Goal: Transaction & Acquisition: Download file/media

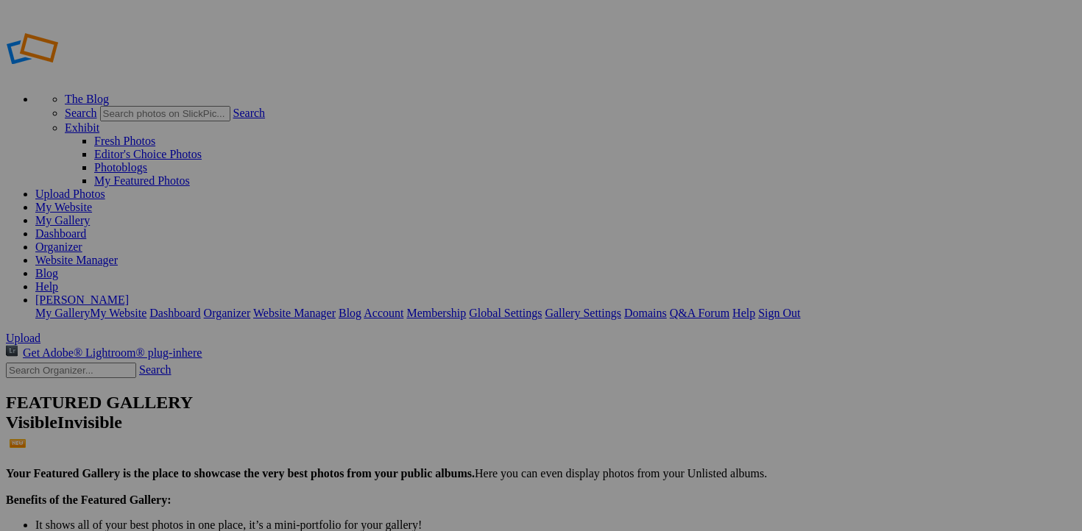
scroll to position [226, 0]
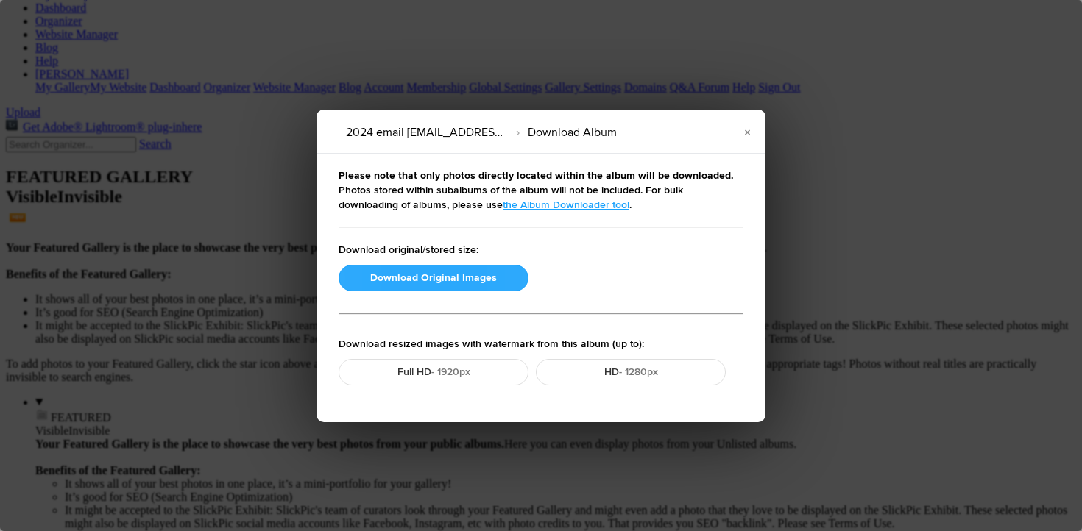
click at [475, 283] on button "Download Original Images" at bounding box center [434, 278] width 190 height 26
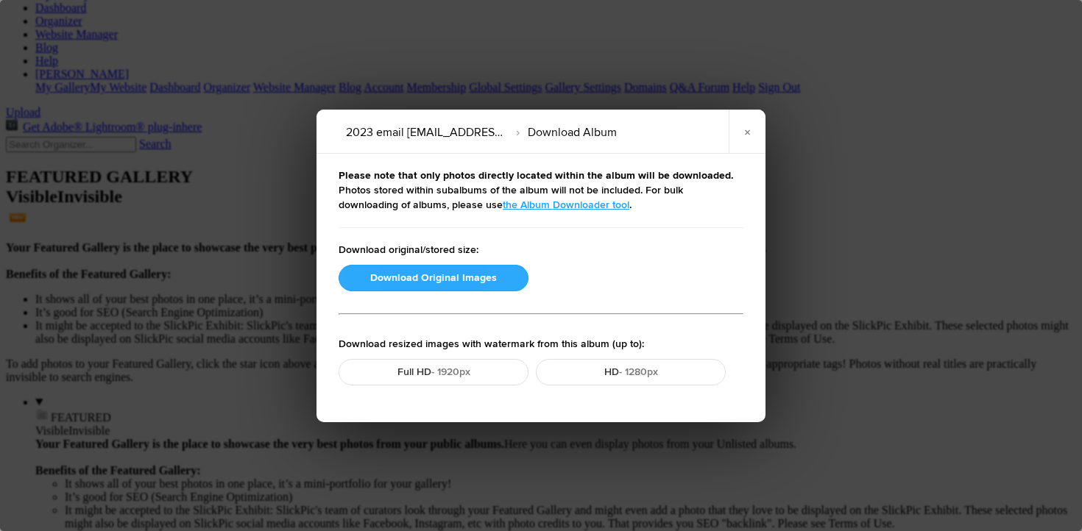
click at [414, 270] on button "Download Original Images" at bounding box center [434, 278] width 190 height 26
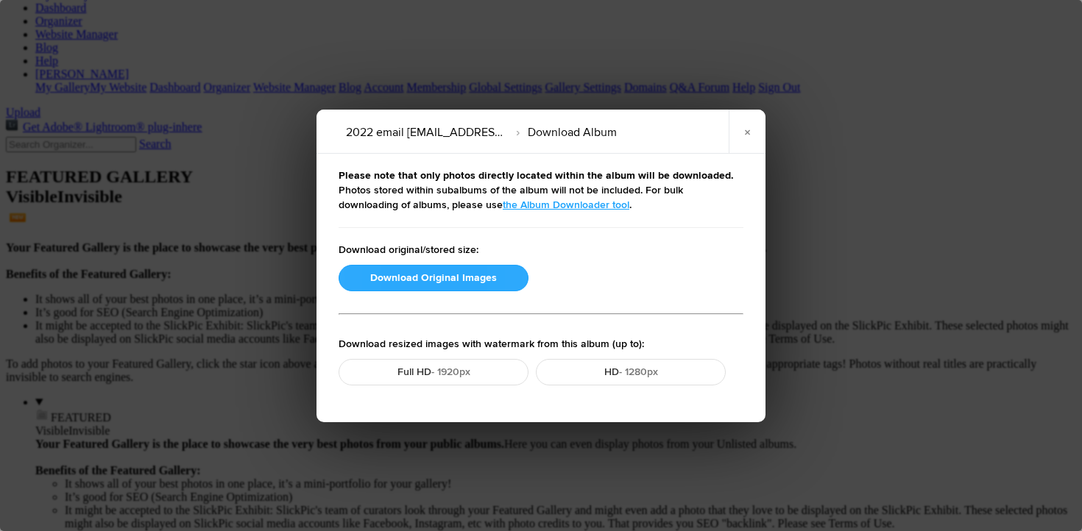
click at [428, 280] on button "Download Original Images" at bounding box center [434, 278] width 190 height 26
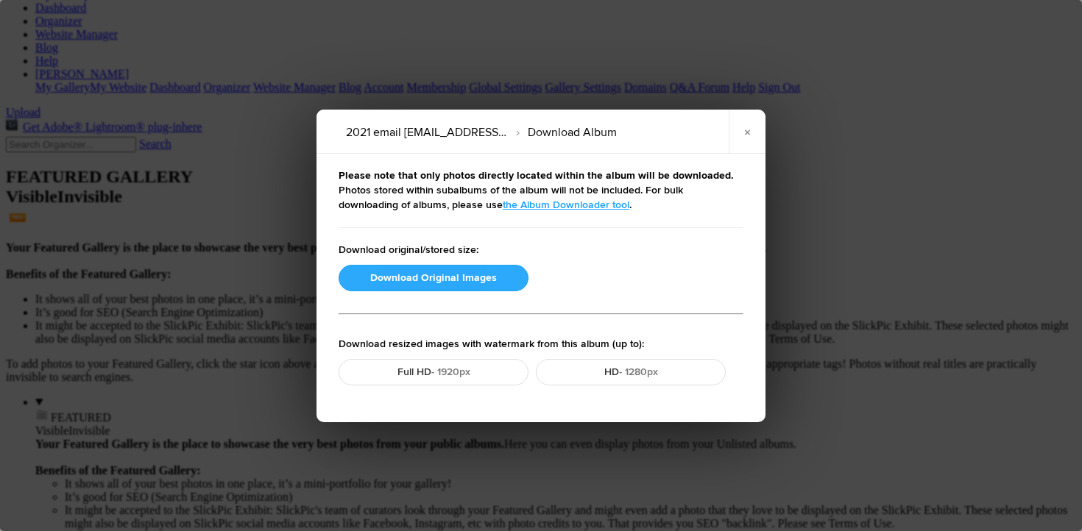
click at [443, 275] on button "Download Original Images" at bounding box center [434, 278] width 190 height 26
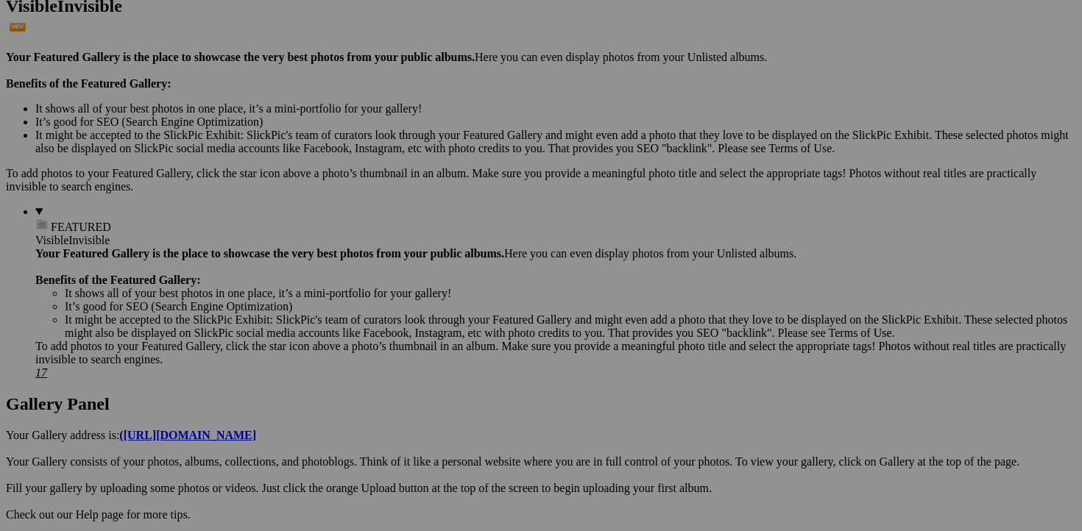
scroll to position [0, 0]
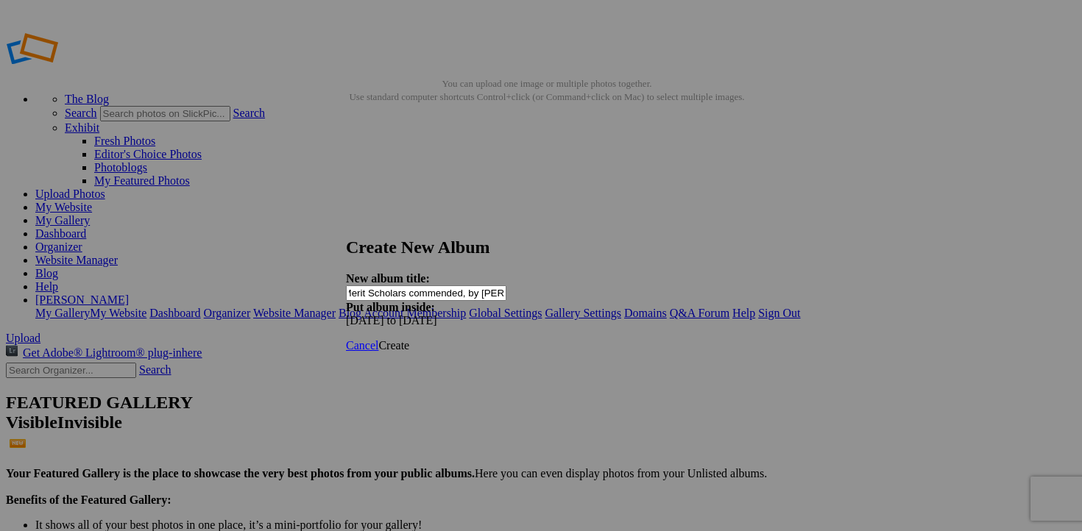
scroll to position [0, 47]
type input "National Merit Scholars commended, by David A Arnott"
click at [409, 339] on span "Create" at bounding box center [393, 345] width 31 height 13
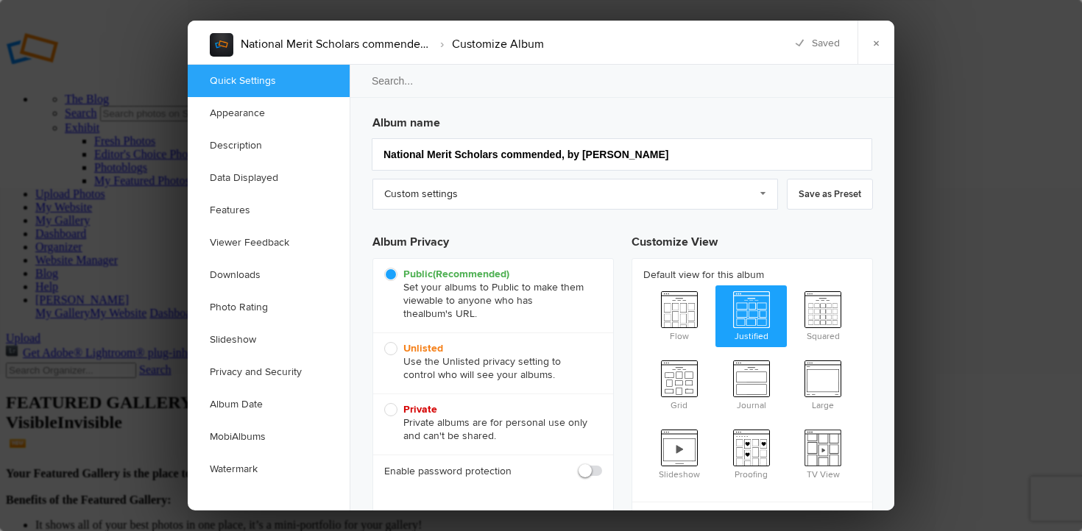
click at [391, 351] on span "Unlisted Use the Unlisted privacy setting to control who will see your albums." at bounding box center [489, 362] width 210 height 40
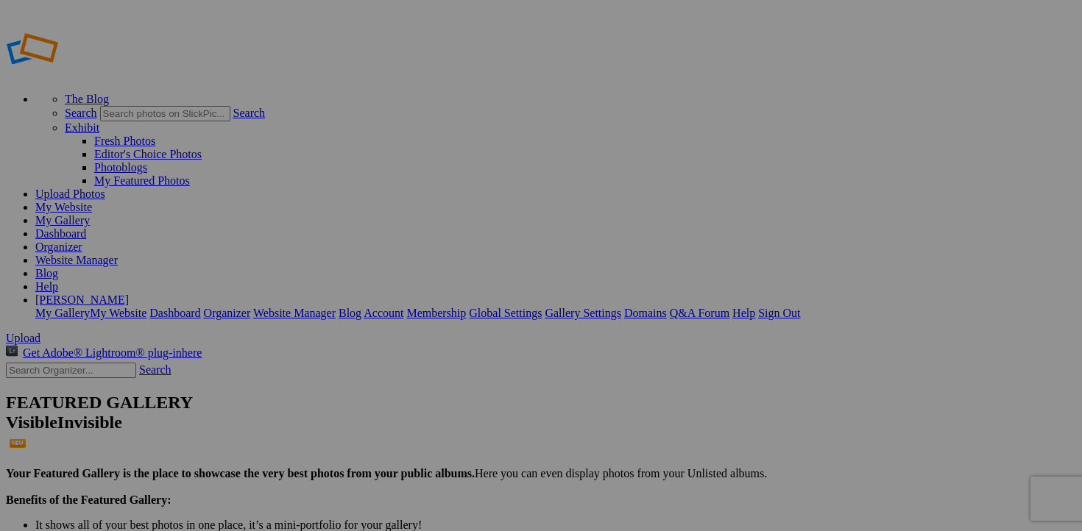
type input "National Merit Scholars commended, by [PERSON_NAME]"
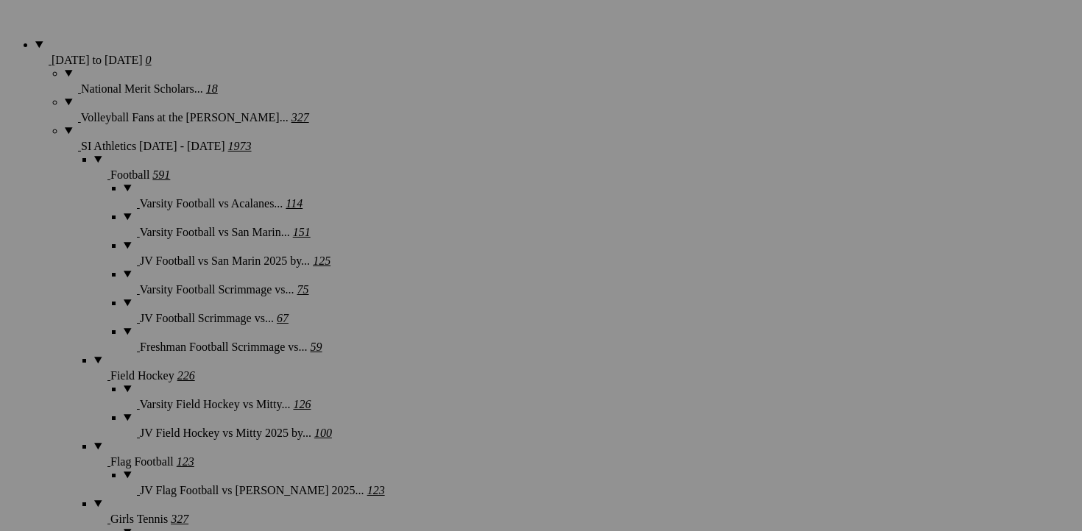
scroll to position [1169, 0]
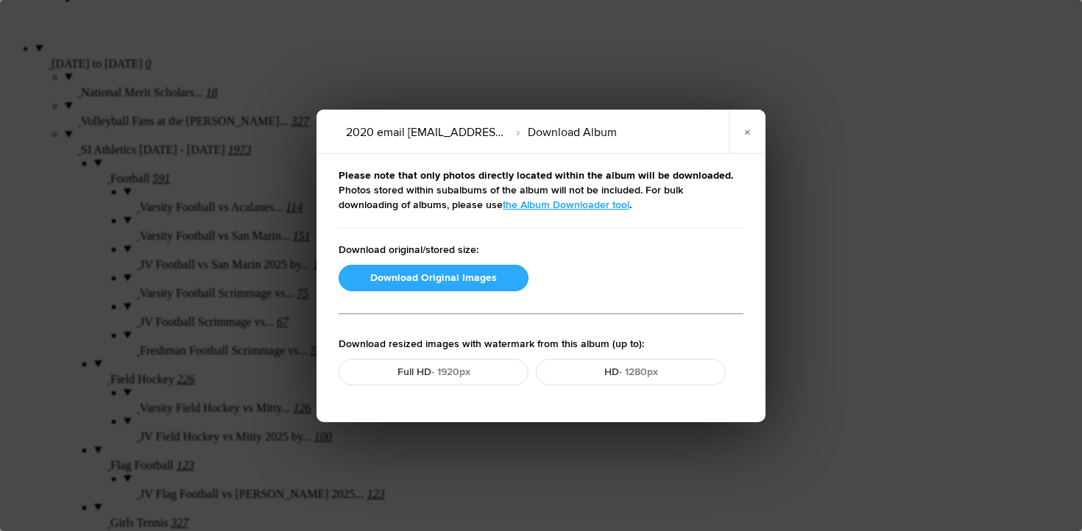
click at [406, 275] on button "Download Original Images" at bounding box center [434, 278] width 190 height 26
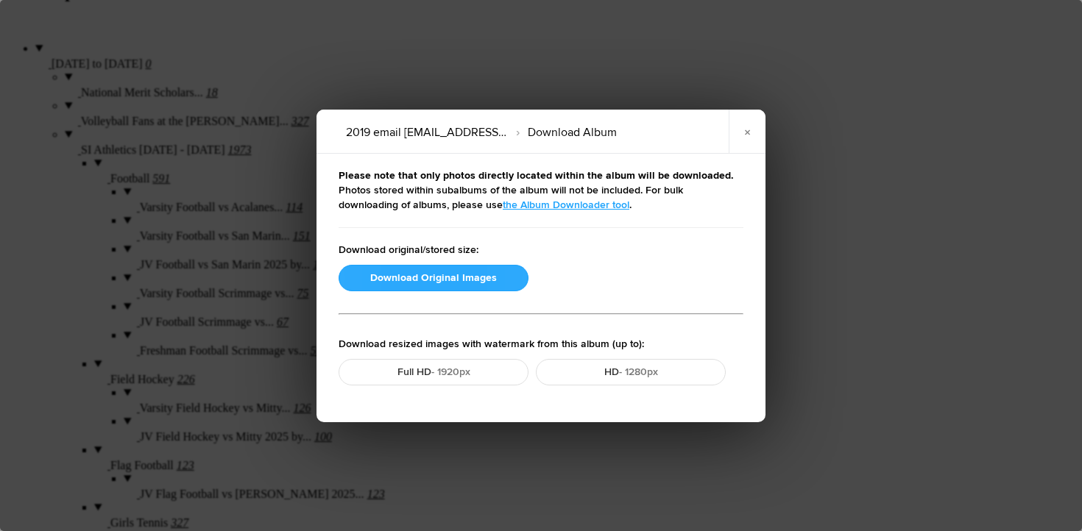
click at [379, 277] on button "Download Original Images" at bounding box center [434, 278] width 190 height 26
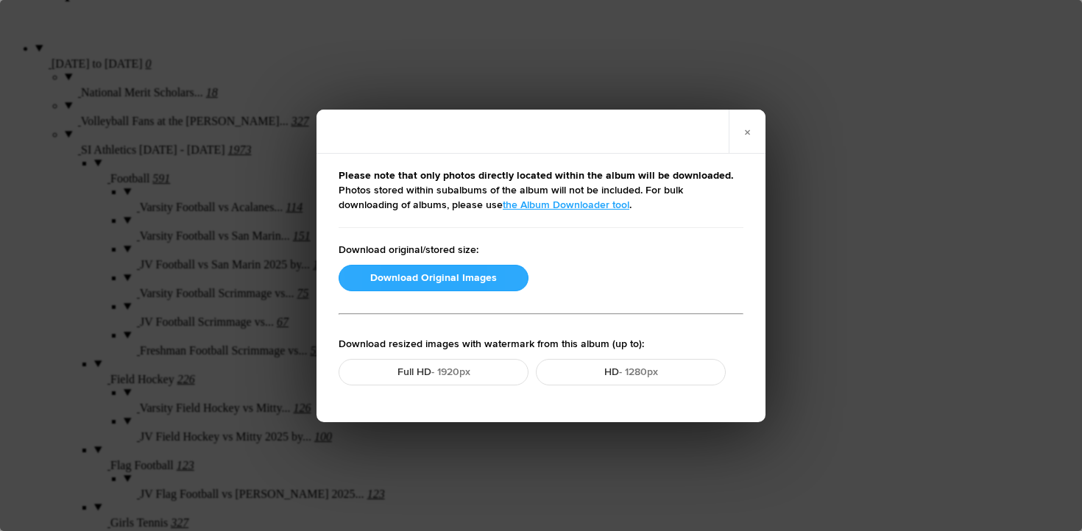
click at [438, 270] on button "Download Original Images" at bounding box center [434, 278] width 190 height 26
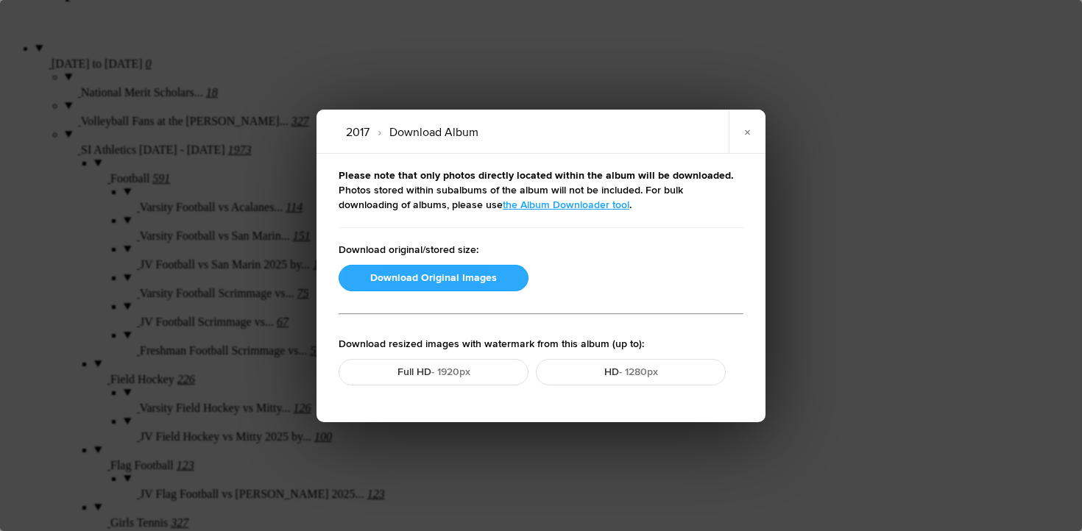
click at [419, 275] on button "Download Original Images" at bounding box center [434, 278] width 190 height 26
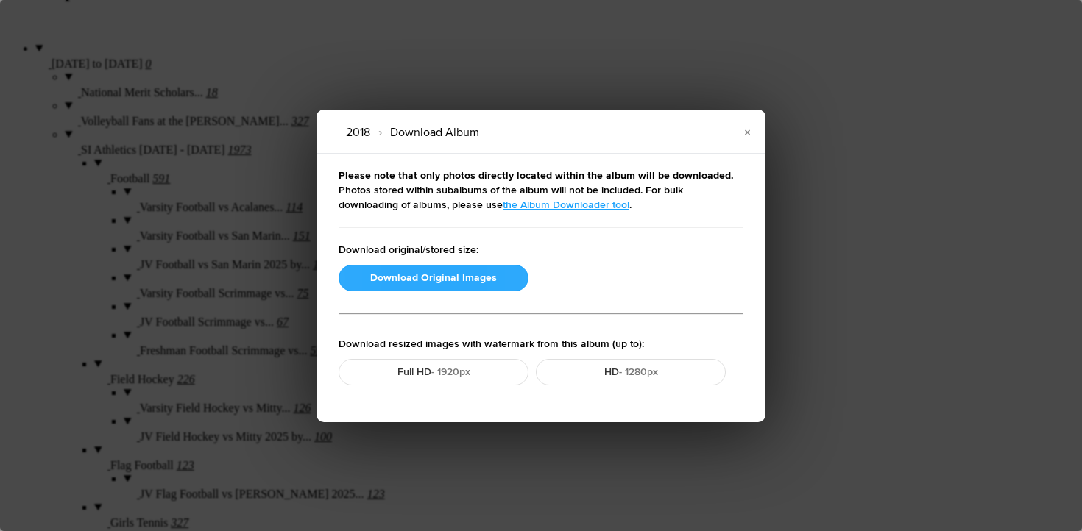
click at [455, 273] on button "Download Original Images" at bounding box center [434, 278] width 190 height 26
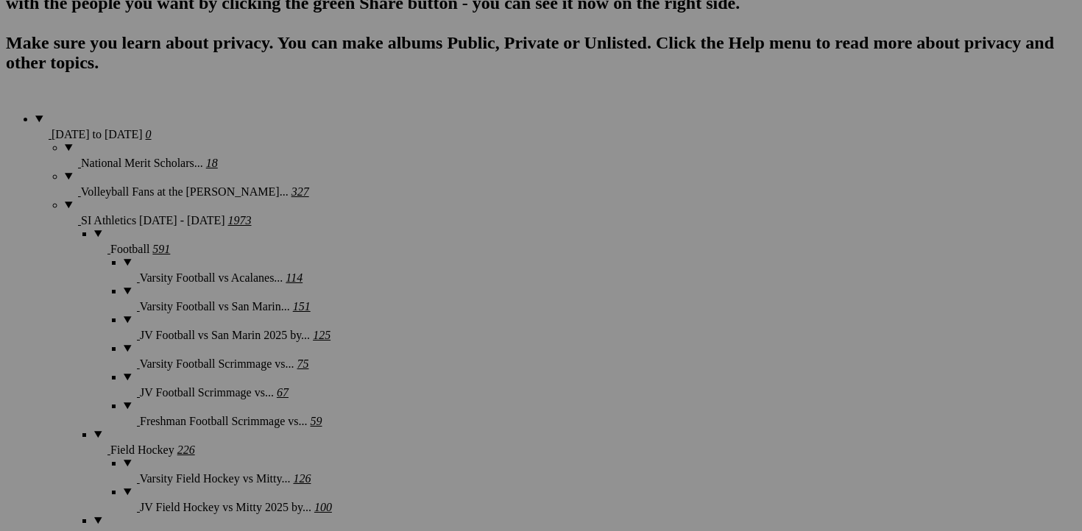
scroll to position [1092, 0]
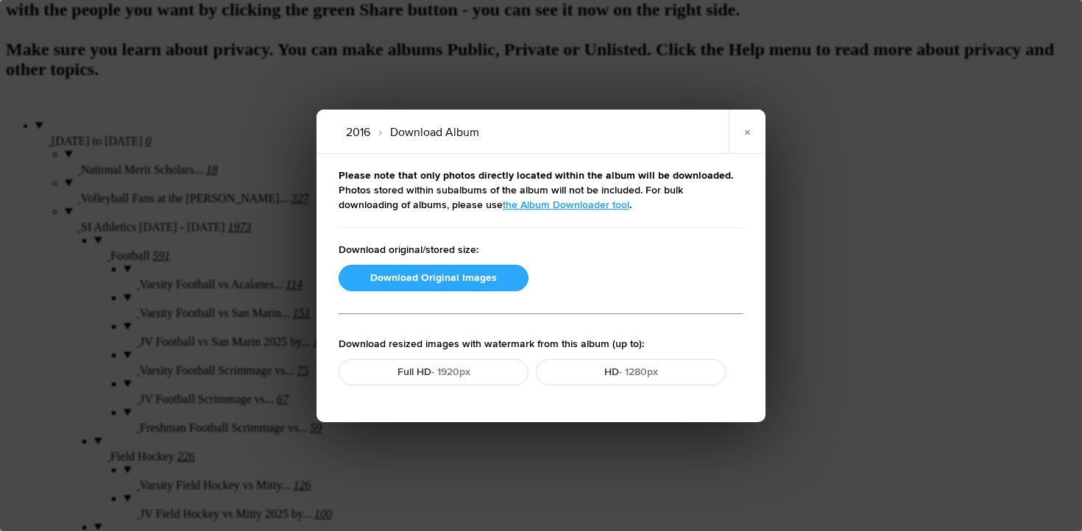
click at [384, 278] on button "Download Original Images" at bounding box center [434, 278] width 190 height 26
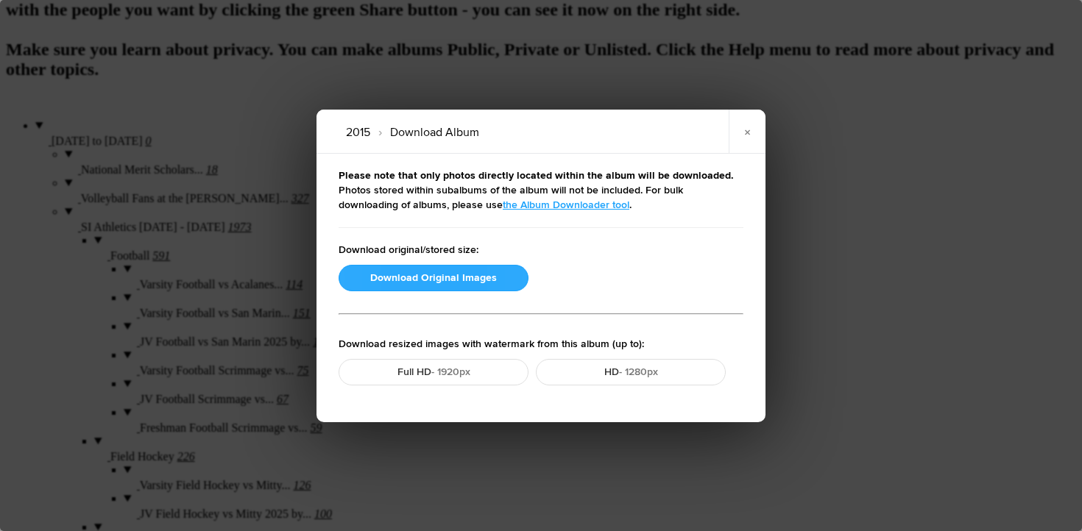
click at [380, 281] on button "Download Original Images" at bounding box center [434, 278] width 190 height 26
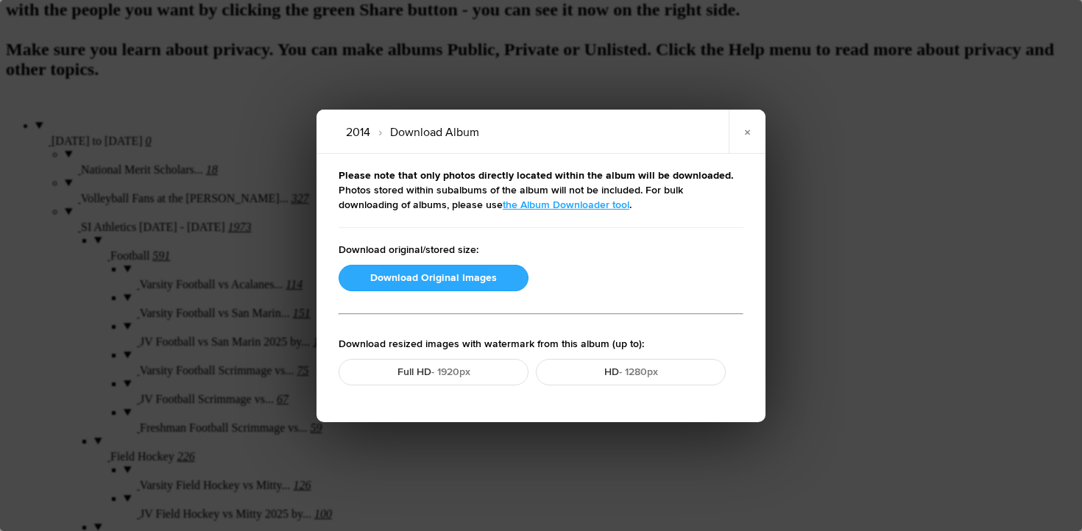
click at [401, 283] on button "Download Original Images" at bounding box center [434, 278] width 190 height 26
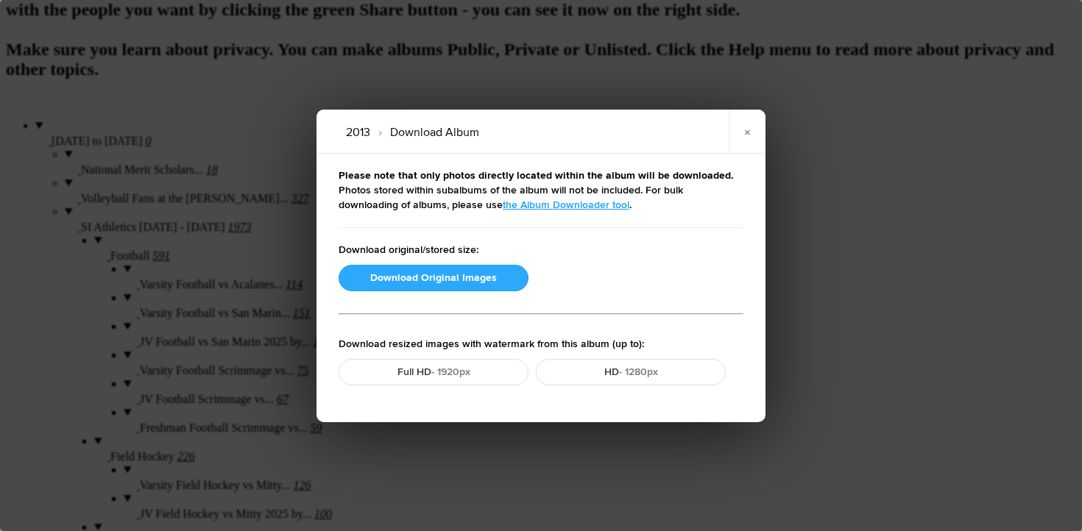
click at [383, 280] on button "Download Original Images" at bounding box center [434, 278] width 190 height 26
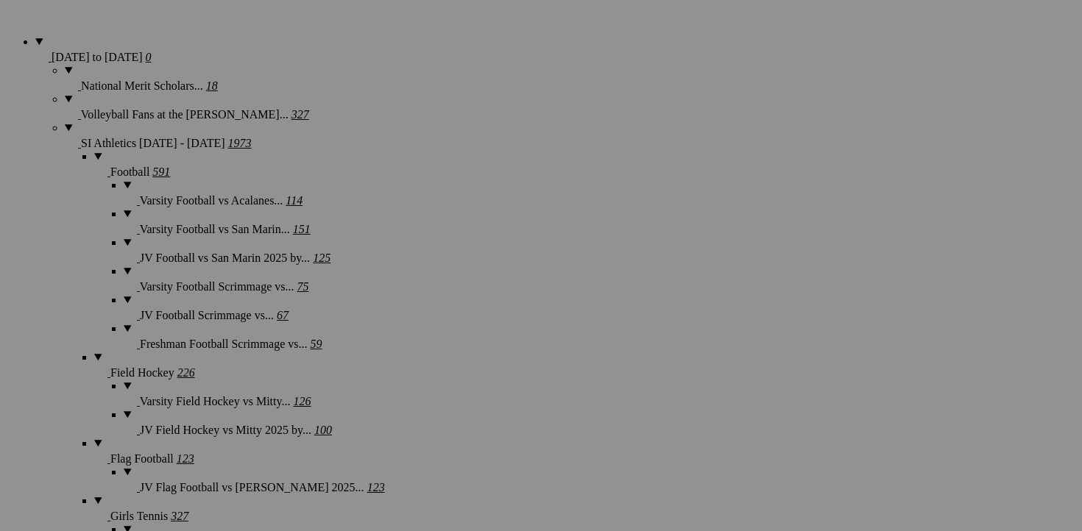
scroll to position [1178, 0]
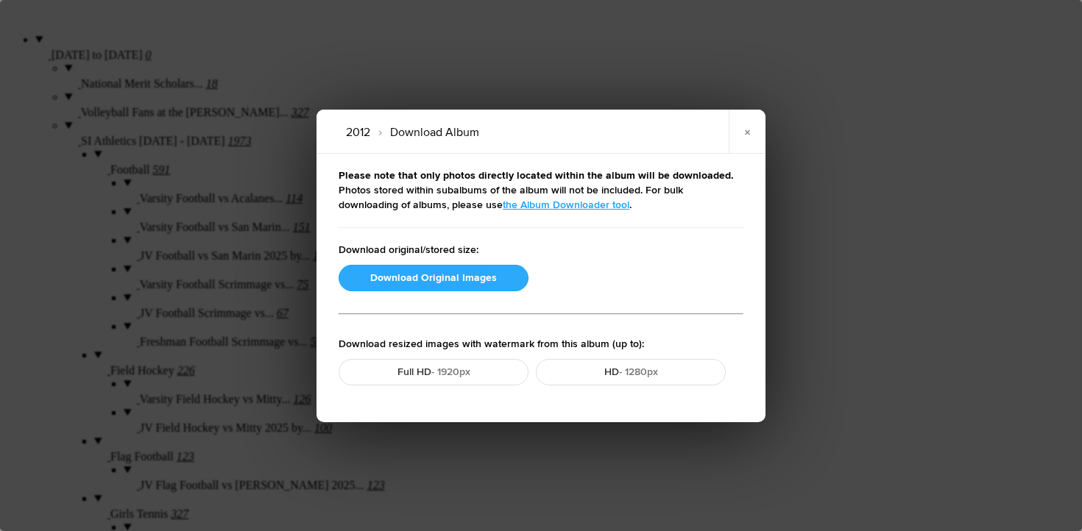
click at [424, 272] on button "Download Original Images" at bounding box center [434, 278] width 190 height 26
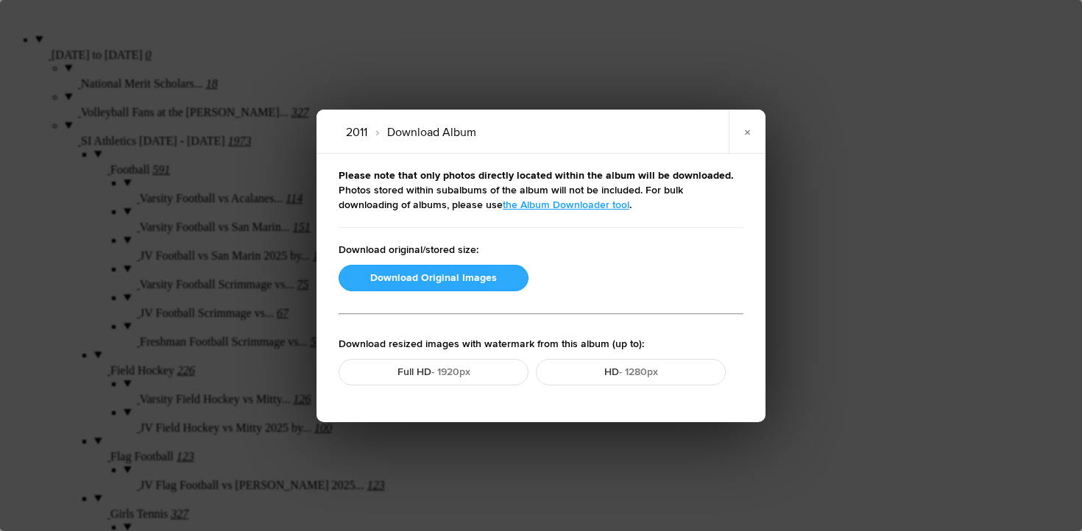
click at [389, 286] on button "Download Original Images" at bounding box center [434, 278] width 190 height 26
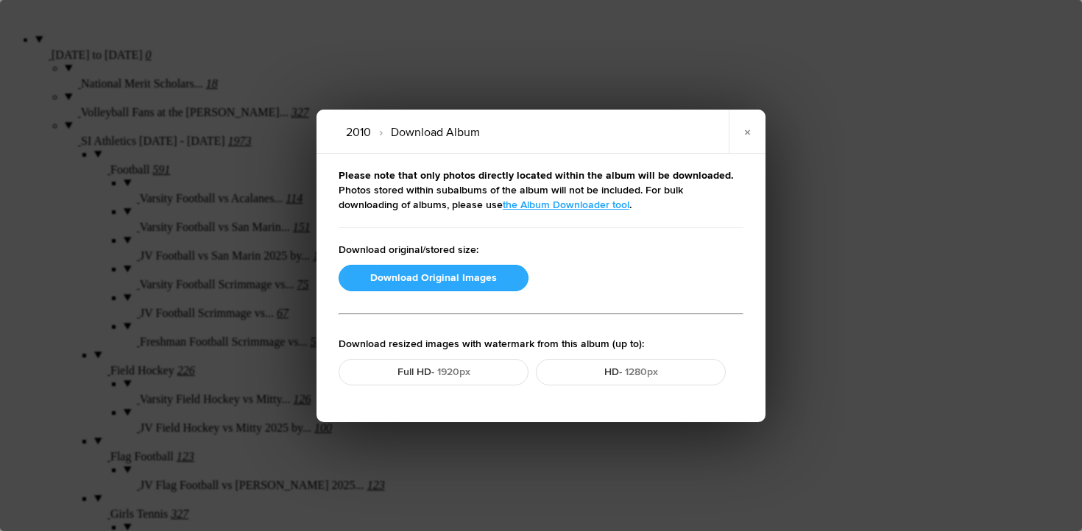
click at [375, 282] on button "Download Original Images" at bounding box center [434, 278] width 190 height 26
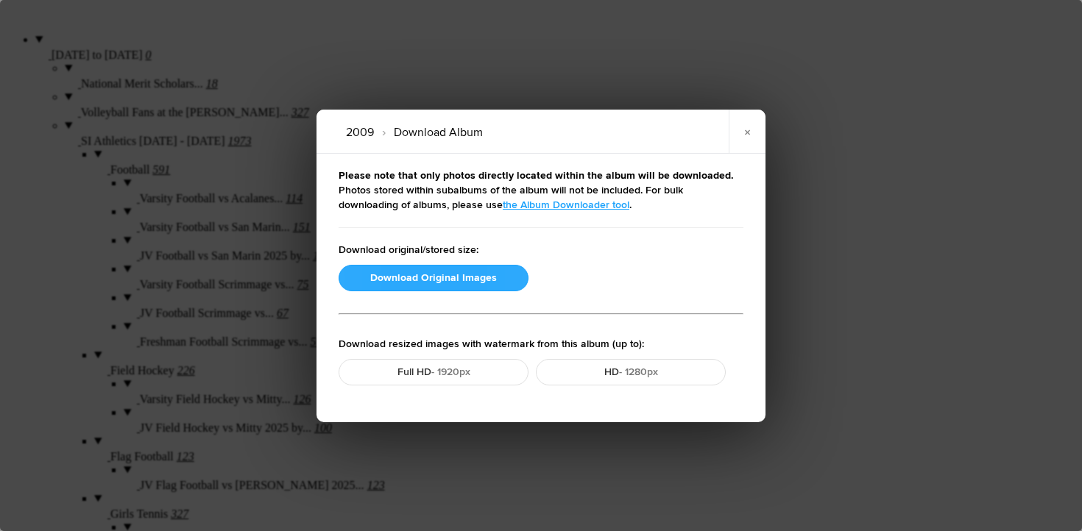
click at [427, 274] on button "Download Original Images" at bounding box center [434, 278] width 190 height 26
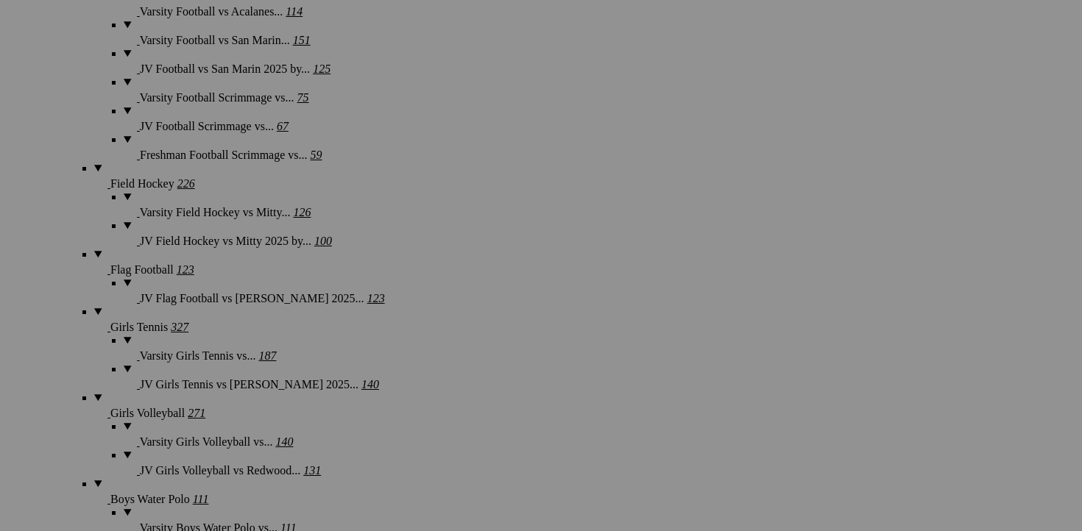
scroll to position [1361, 0]
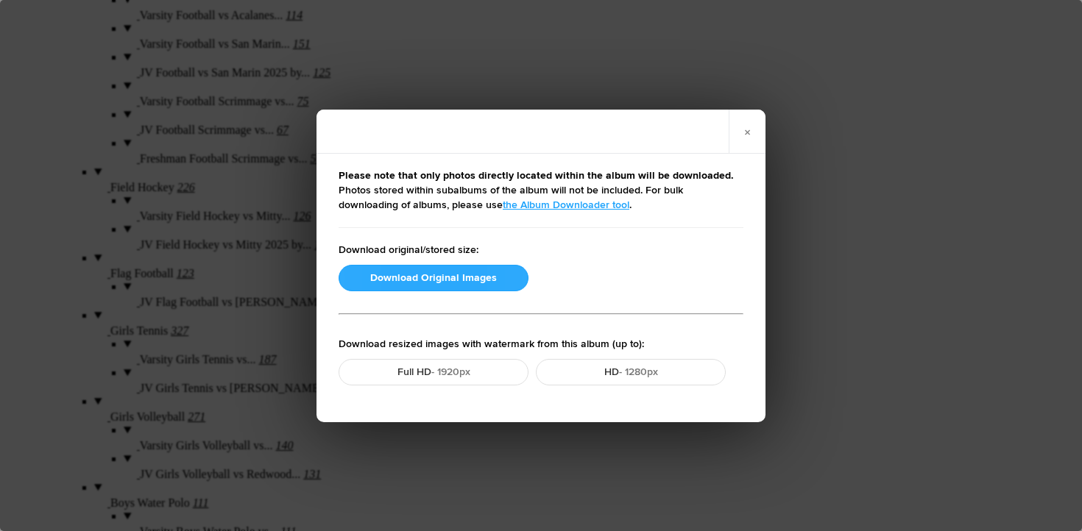
click at [372, 289] on button "Download Original Images" at bounding box center [434, 278] width 190 height 26
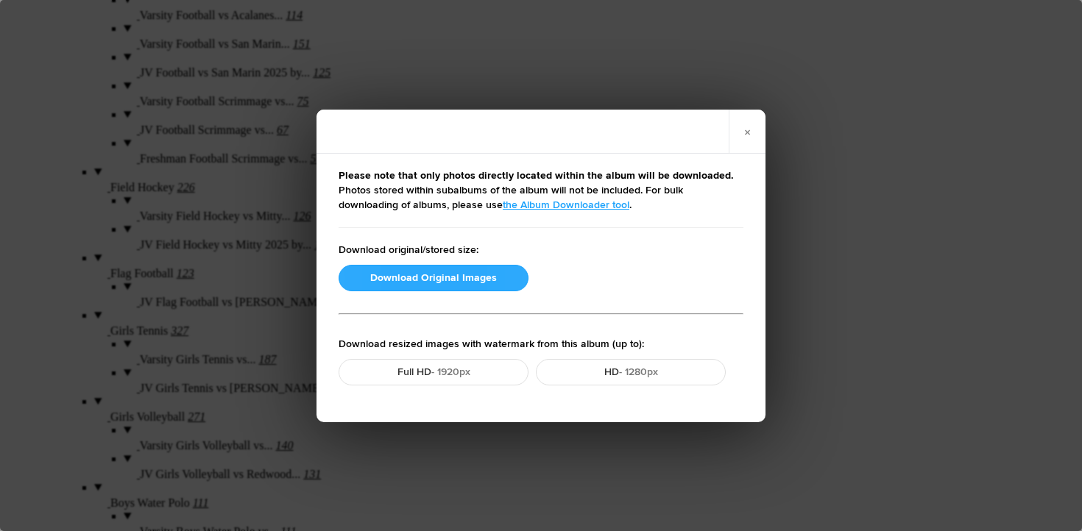
click at [459, 279] on button "Download Original Images" at bounding box center [434, 278] width 190 height 26
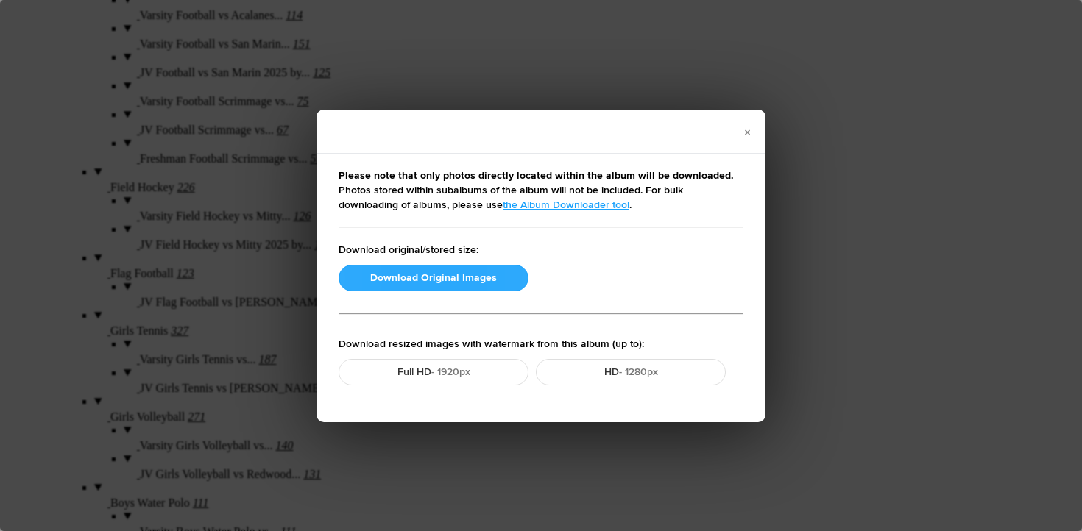
click at [425, 280] on button "Download Original Images" at bounding box center [434, 278] width 190 height 26
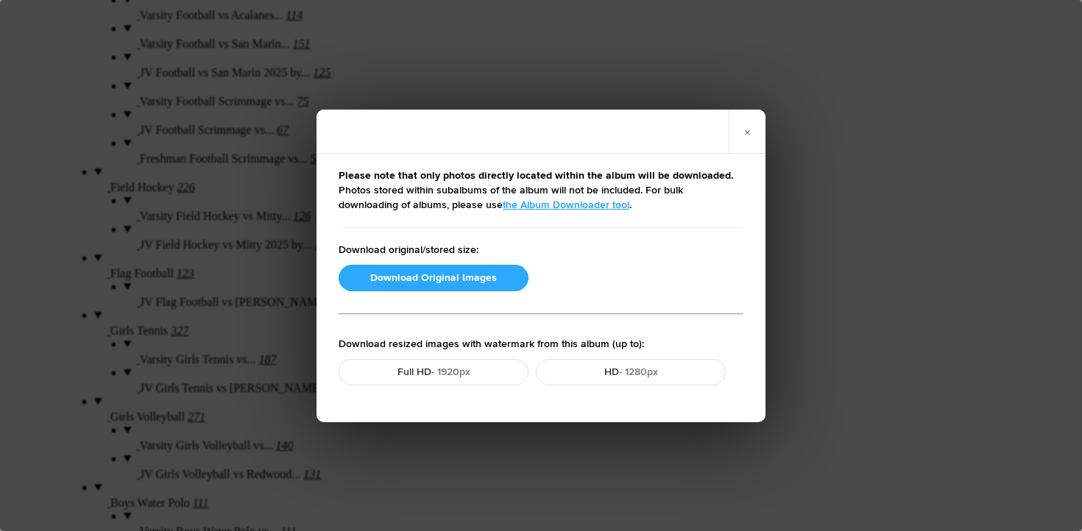
click at [414, 277] on button "Download Original Images" at bounding box center [434, 278] width 190 height 26
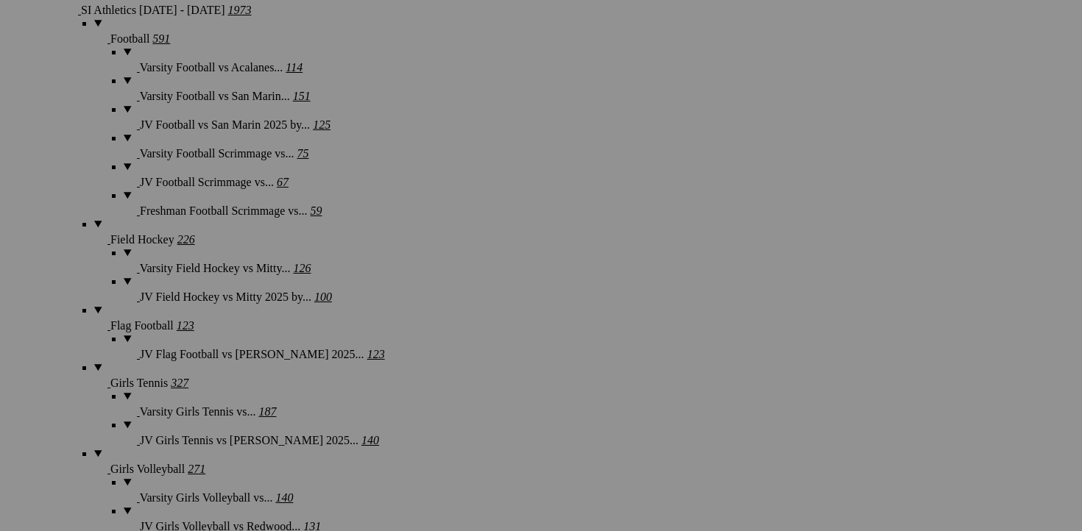
scroll to position [1314, 0]
